Goal: Obtain resource: Download file/media

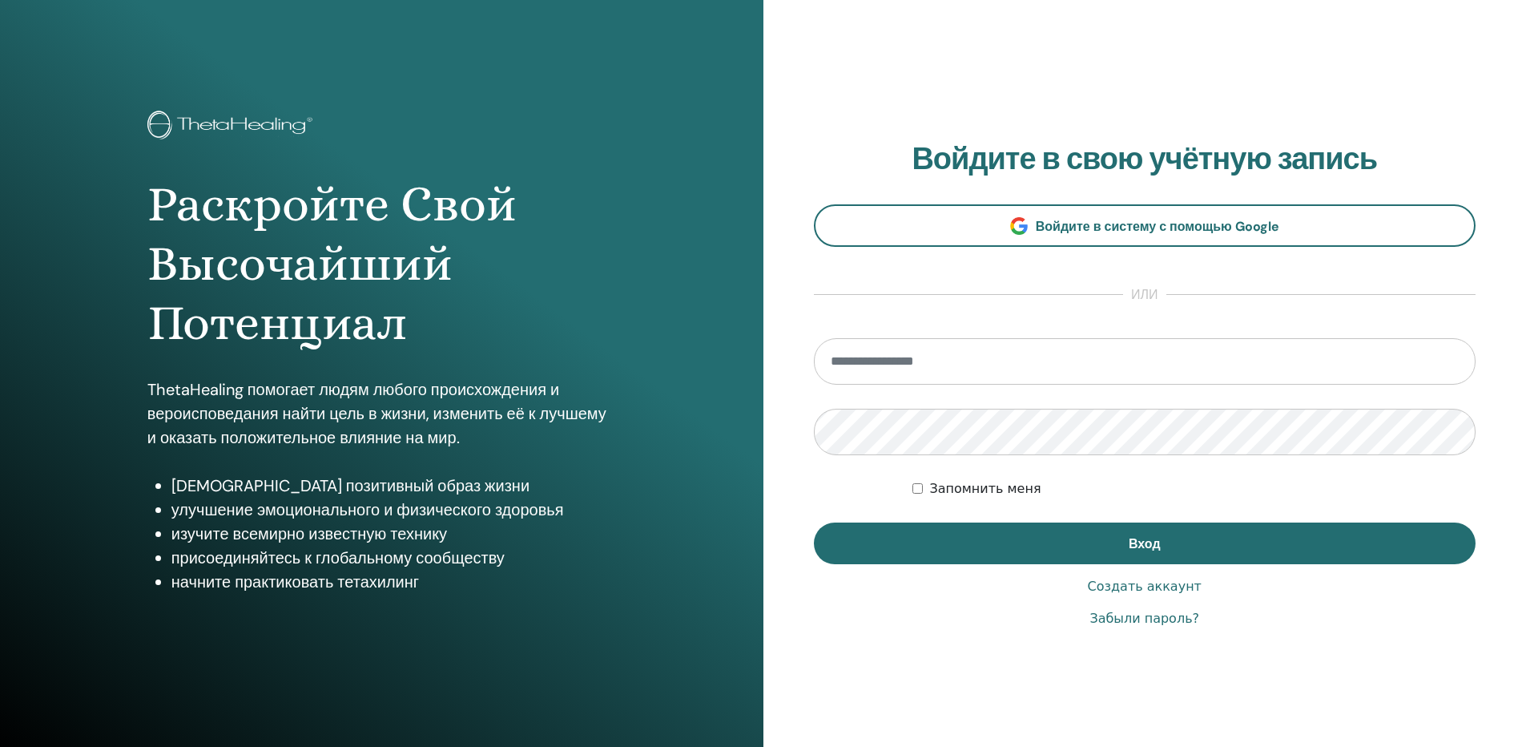
click at [924, 367] on input "email" at bounding box center [1145, 361] width 662 height 46
click at [875, 356] on input "email" at bounding box center [1145, 361] width 662 height 46
click at [979, 360] on input "email" at bounding box center [1145, 361] width 662 height 46
type input "**********"
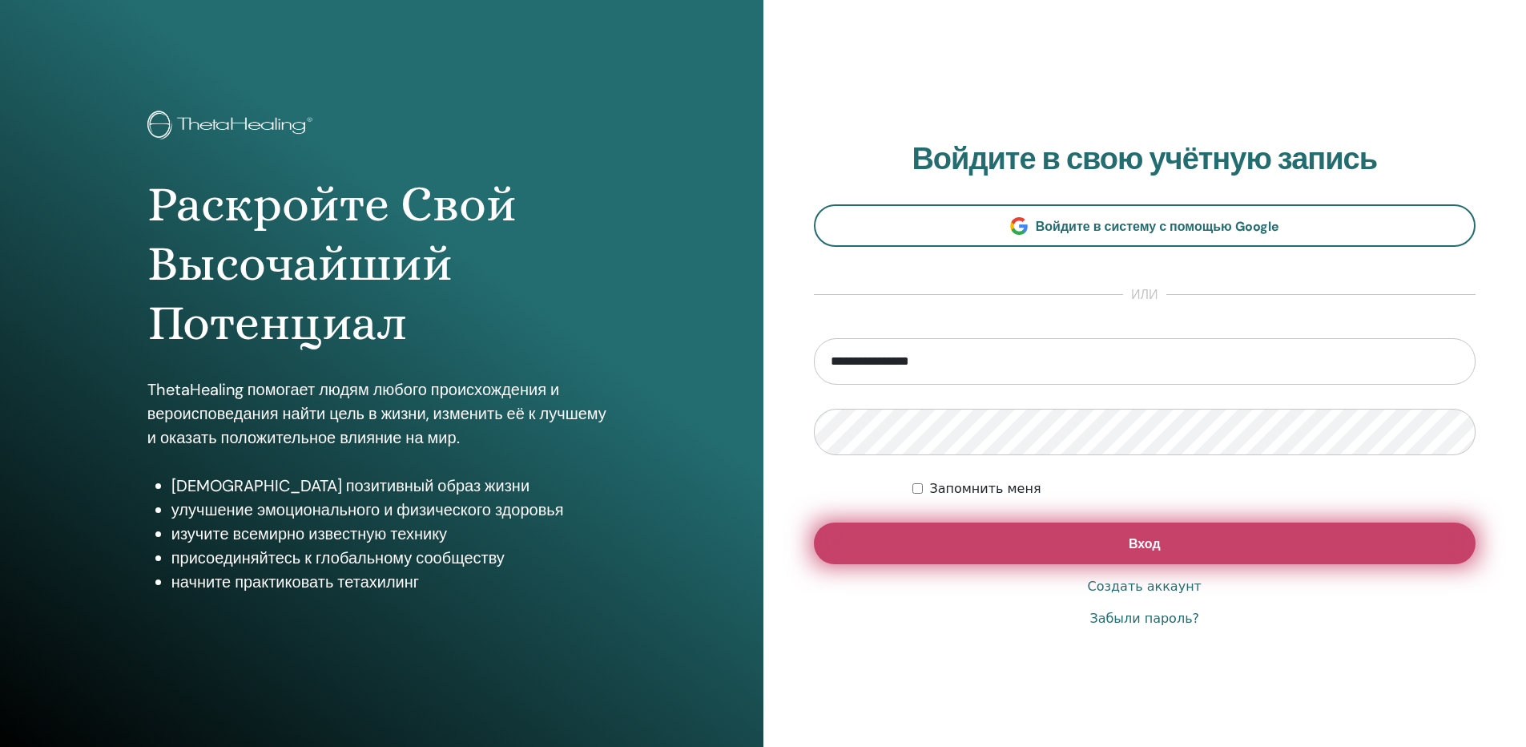
click at [1011, 559] on button "Вход" at bounding box center [1145, 543] width 662 height 42
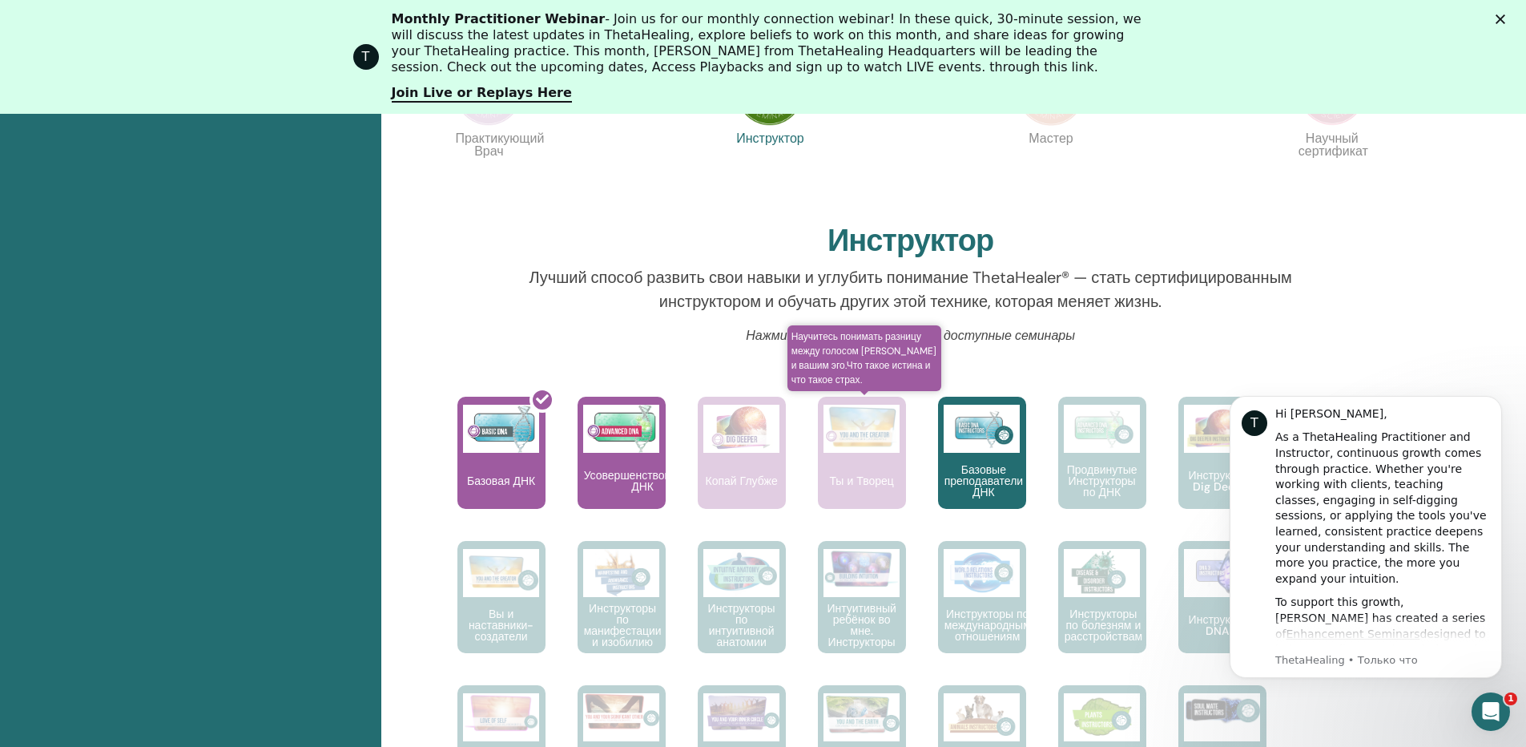
scroll to position [523, 0]
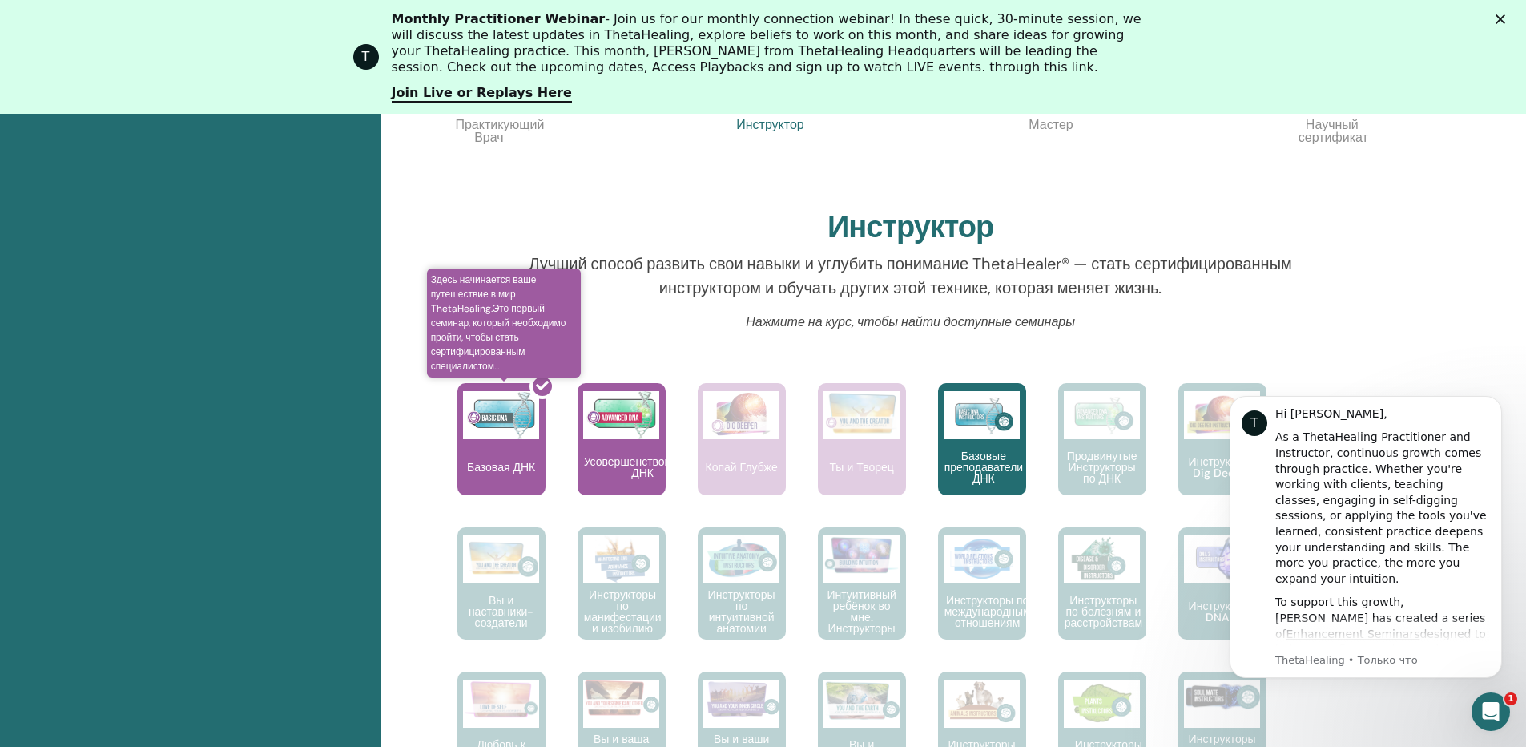
click at [493, 441] on div at bounding box center [511, 445] width 88 height 144
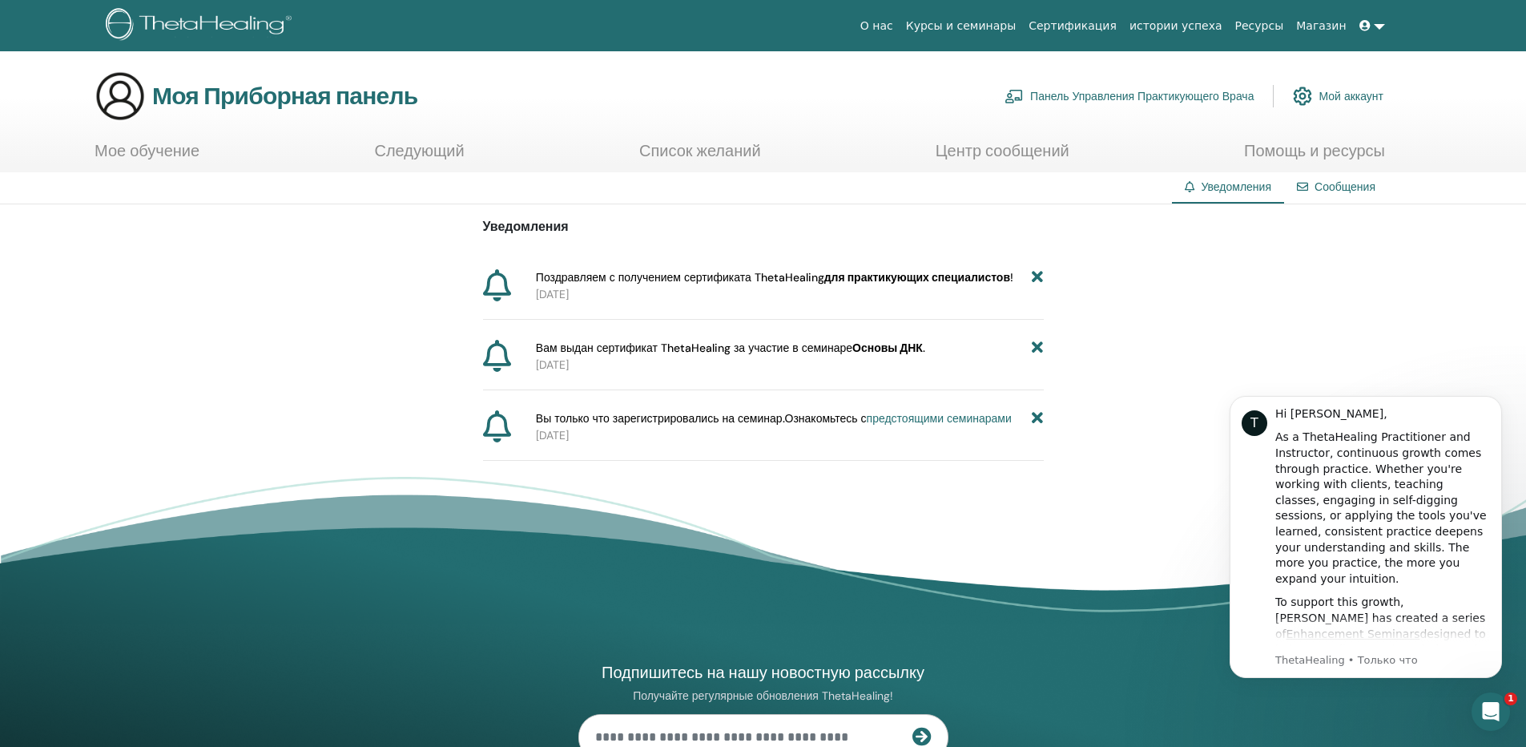
click at [269, 376] on div "Уведомления Поздравляем с получением сертификата ThetaHealing для практикующих …" at bounding box center [763, 332] width 1526 height 256
click at [559, 340] on span "Вам выдан сертификат ThetaHealing за участие в семинаре Основы ДНК ." at bounding box center [730, 348] width 389 height 17
click at [1338, 87] on link "Мой аккаунт" at bounding box center [1338, 95] width 91 height 35
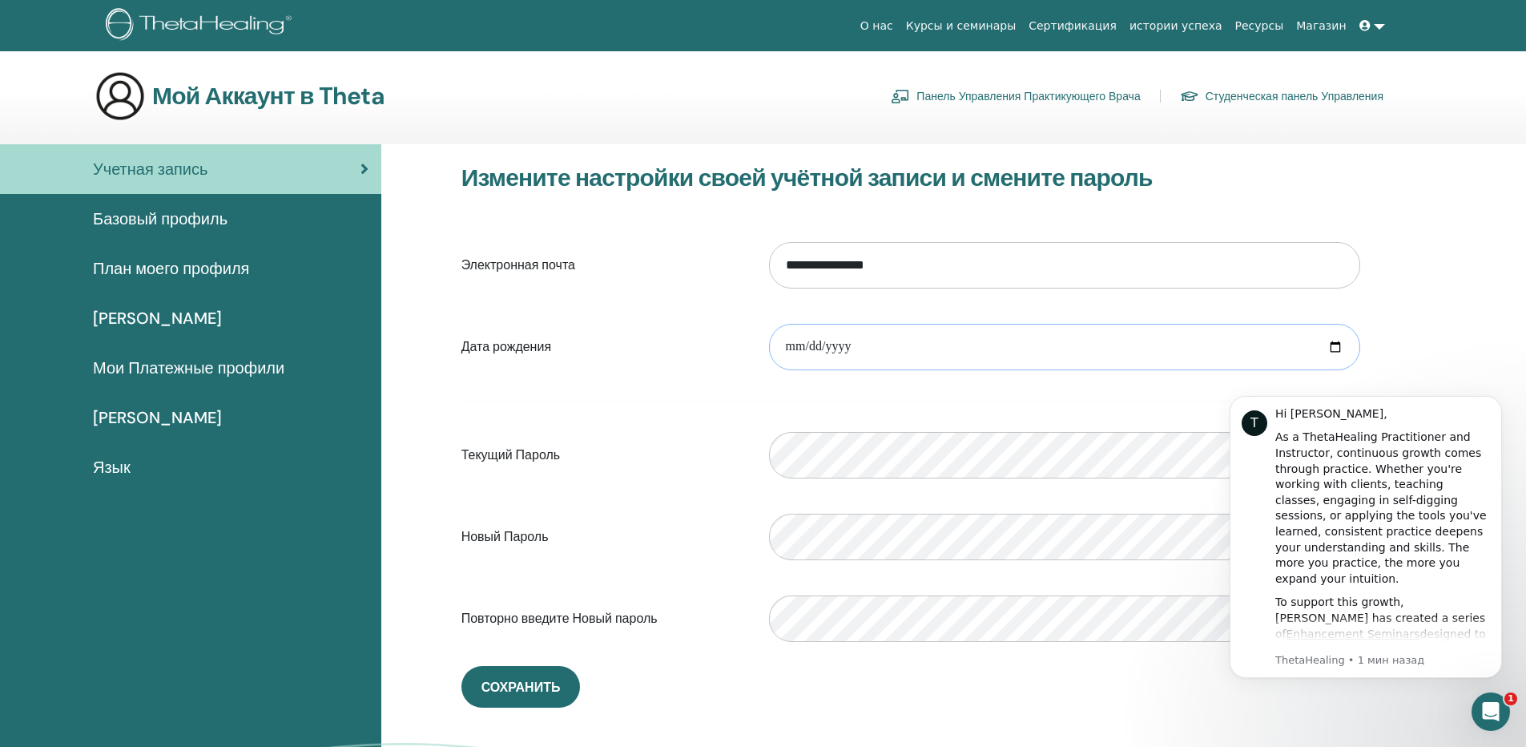
click at [795, 344] on input "date" at bounding box center [1064, 347] width 591 height 46
type input "**********"
click at [523, 703] on button "Сохранить" at bounding box center [520, 687] width 119 height 42
click at [1292, 95] on ya-tr-span "Студенческая панель Управления" at bounding box center [1294, 96] width 178 height 14
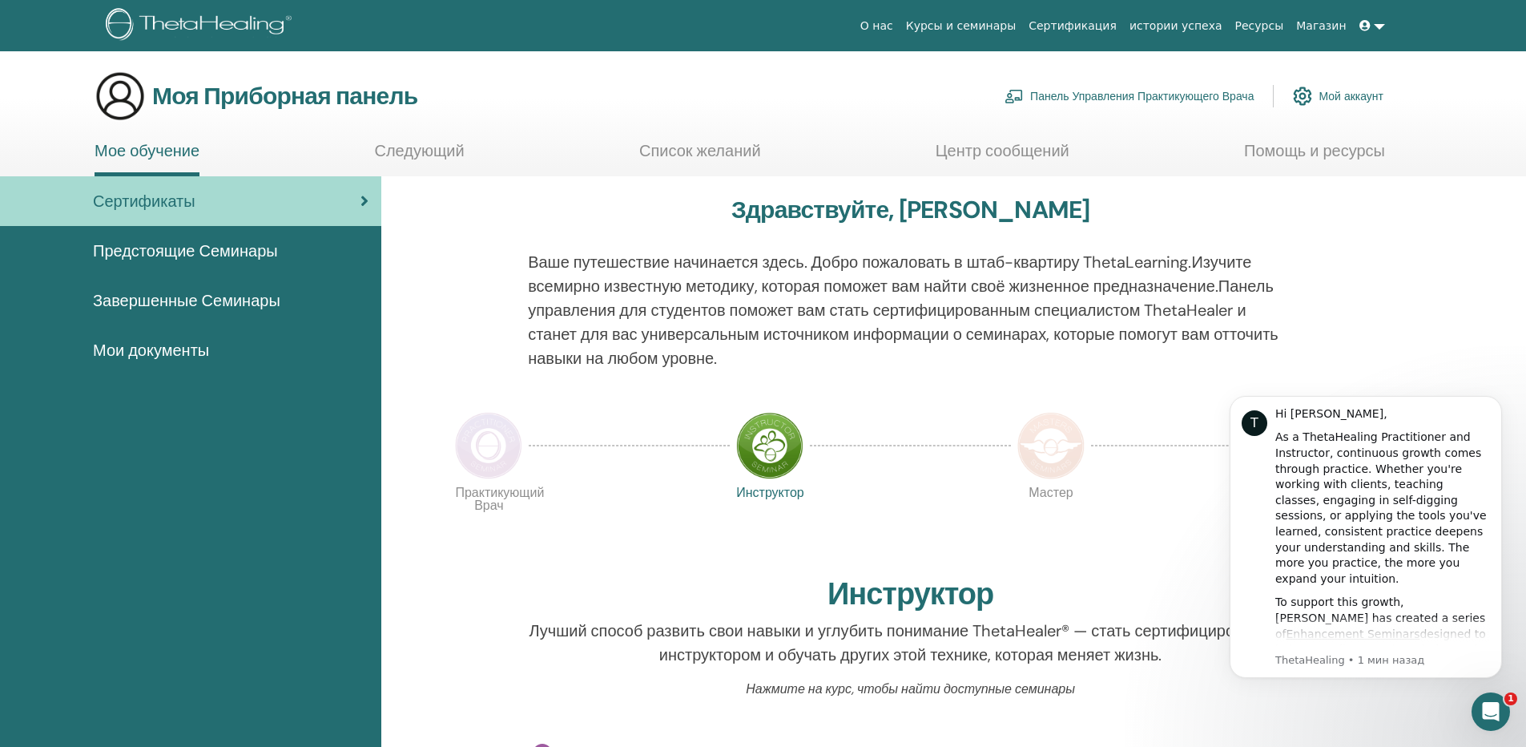
click at [1366, 29] on icon at bounding box center [1364, 25] width 11 height 11
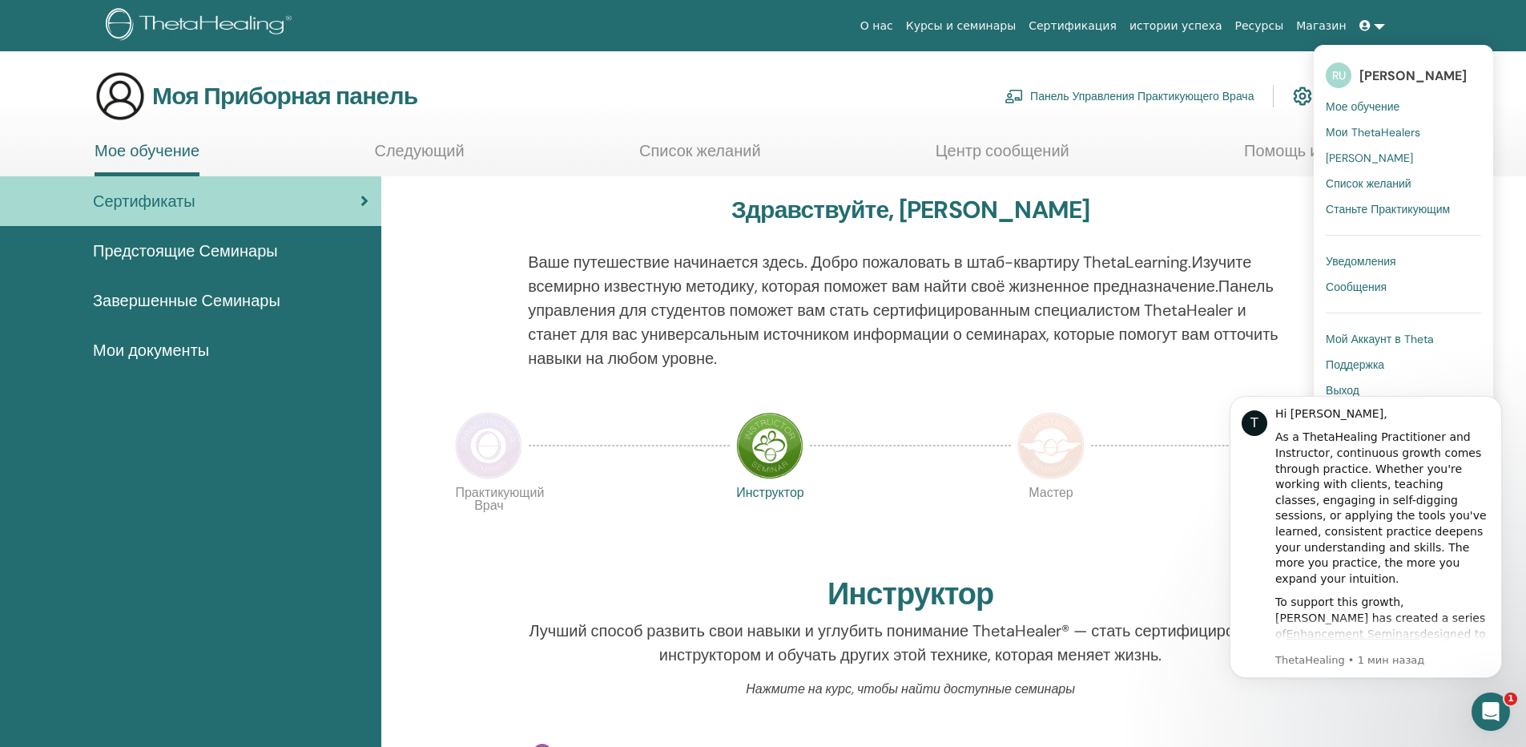
click at [1117, 26] on ya-tr-span "Сертификация" at bounding box center [1072, 25] width 88 height 13
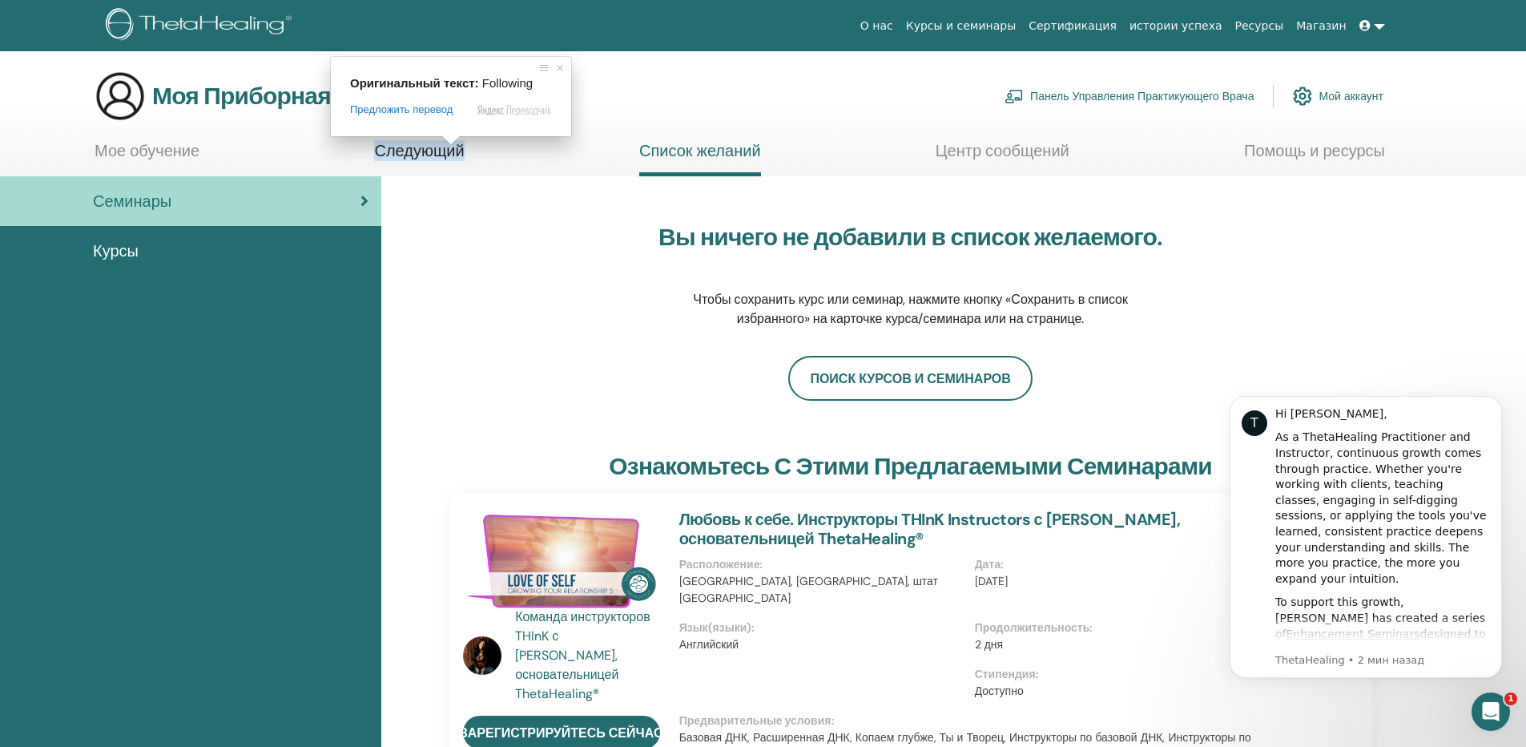
click at [197, 151] on ya-tr-span "Мое обучение" at bounding box center [147, 150] width 105 height 21
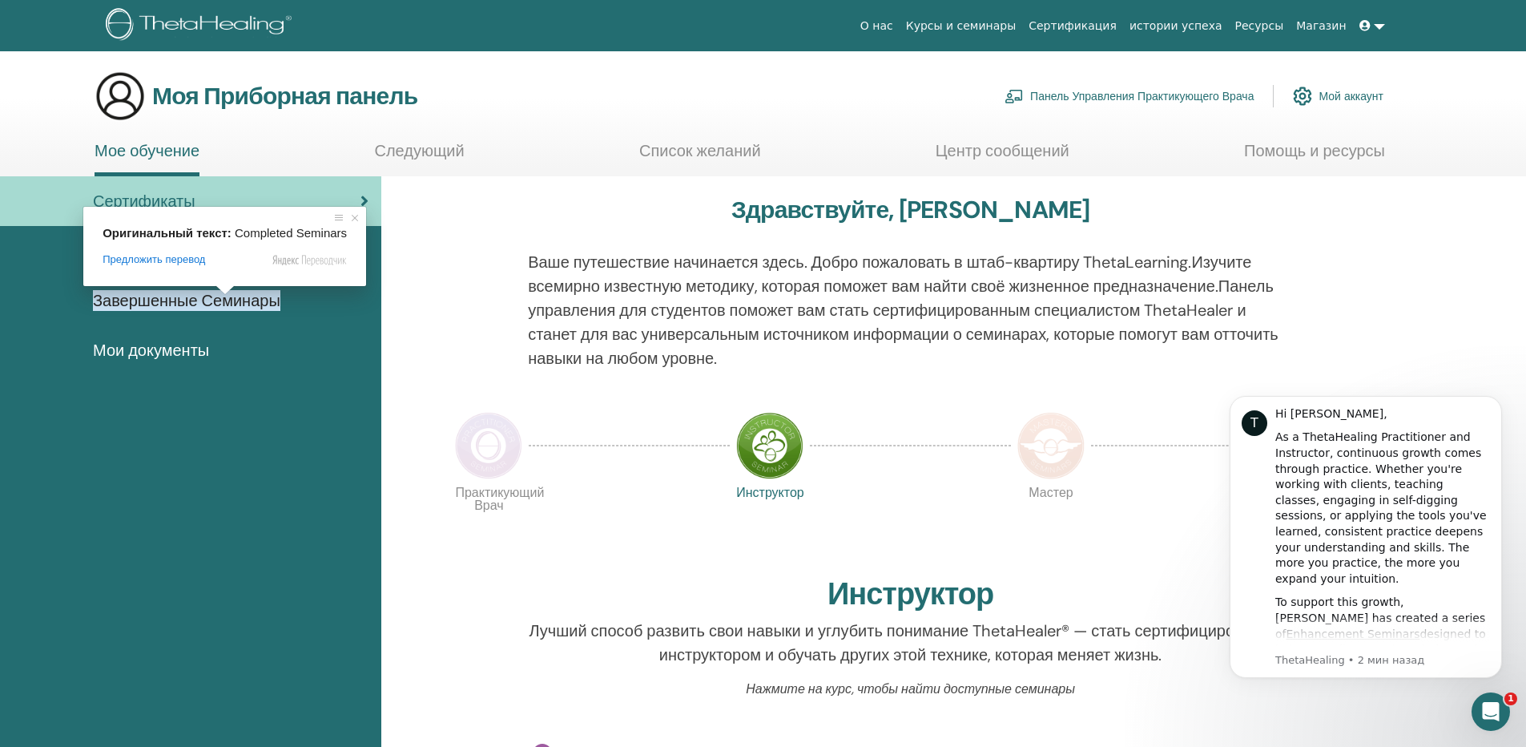
click at [184, 296] on ya-tr-span "Завершенные Семинары" at bounding box center [186, 300] width 187 height 21
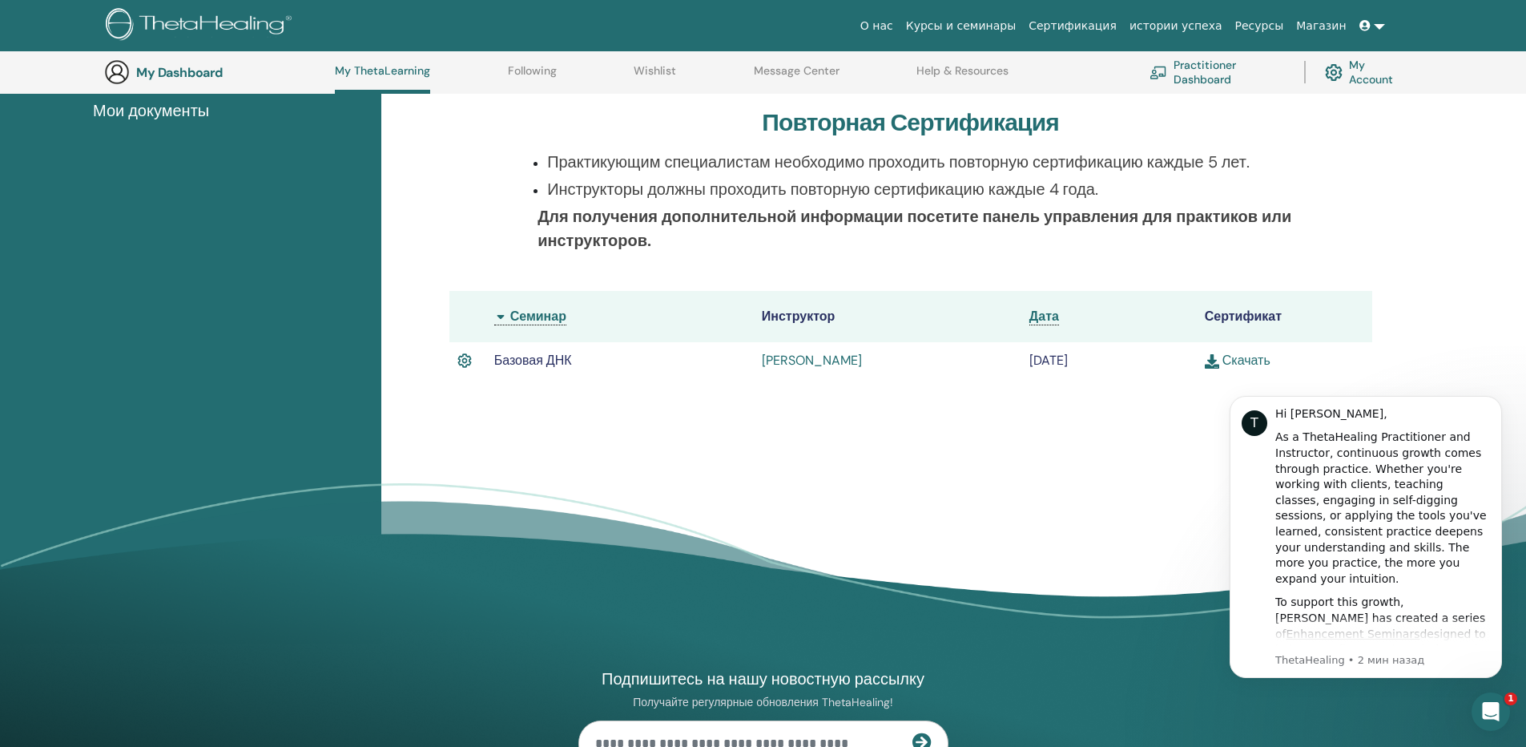
scroll to position [283, 0]
click at [1250, 354] on ya-tr-span "Скачать" at bounding box center [1246, 359] width 48 height 17
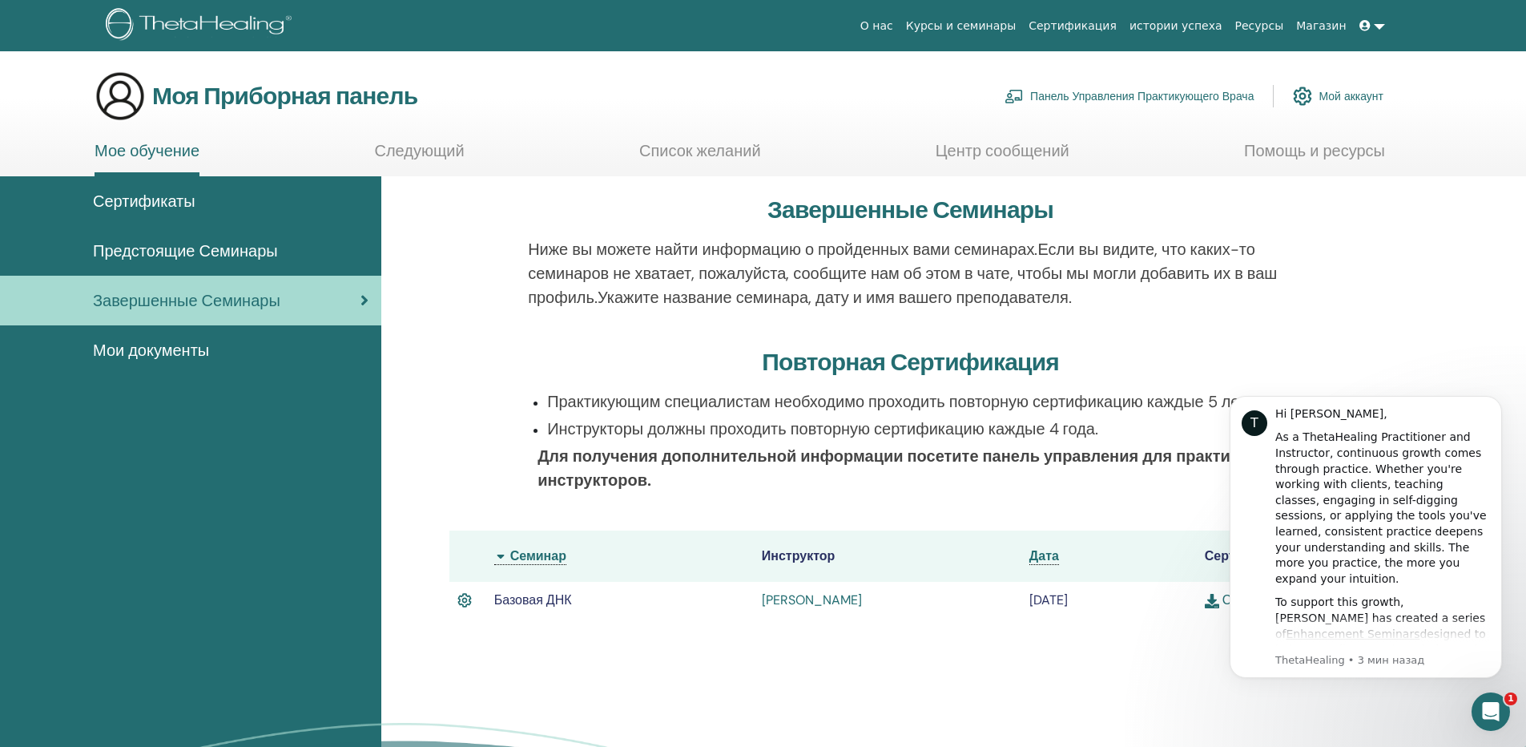
click at [187, 345] on body "О нас Курсы и семинары Сертификация истории успеха Ресурсы Магазин EN Ekaterina…" at bounding box center [763, 636] width 1526 height 1272
click at [171, 354] on ya-tr-span "Мои документы" at bounding box center [151, 350] width 116 height 21
